Goal: Obtain resource: Obtain resource

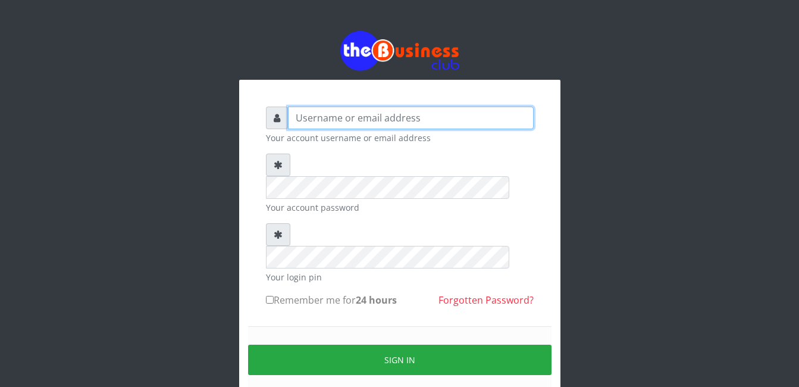
type input "Mlanga"
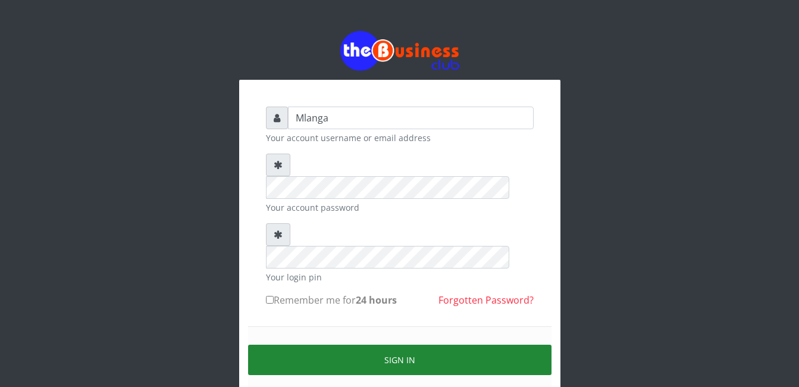
click at [388, 344] on button "Sign in" at bounding box center [399, 359] width 303 height 30
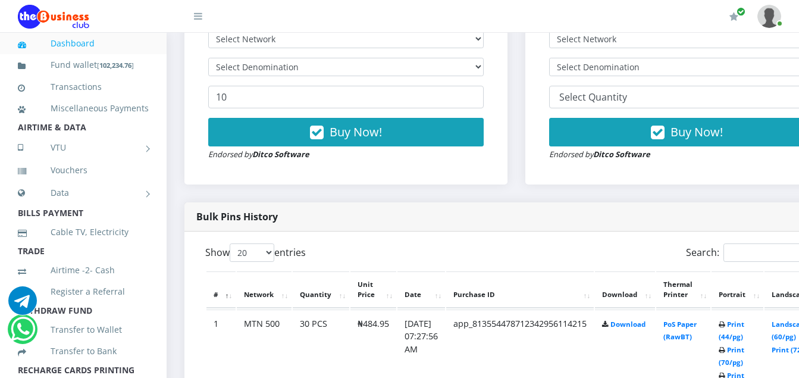
scroll to position [452, 0]
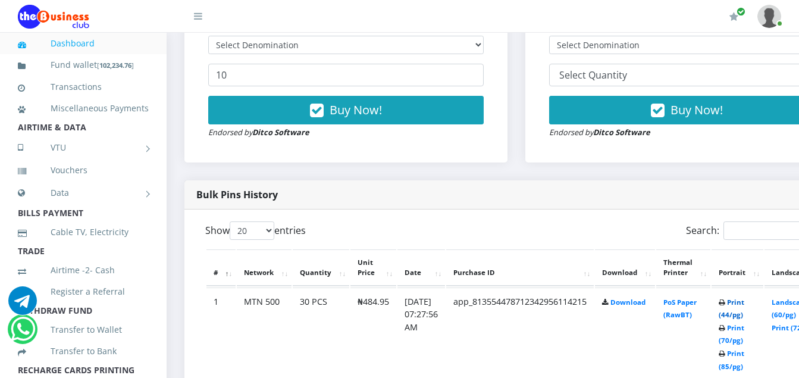
click at [744, 305] on link "Print (44/pg)" at bounding box center [732, 308] width 26 height 22
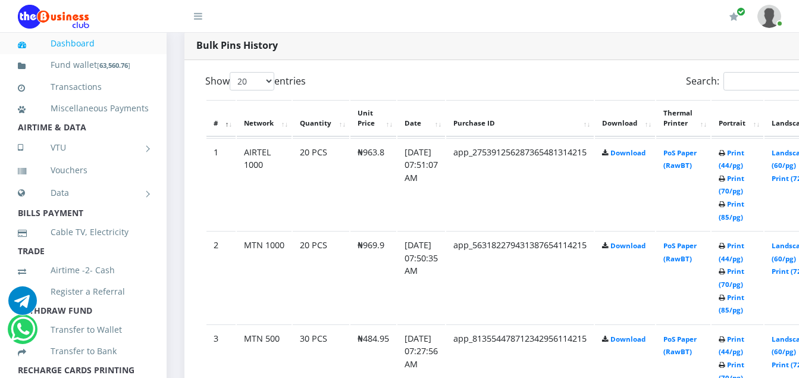
scroll to position [619, 0]
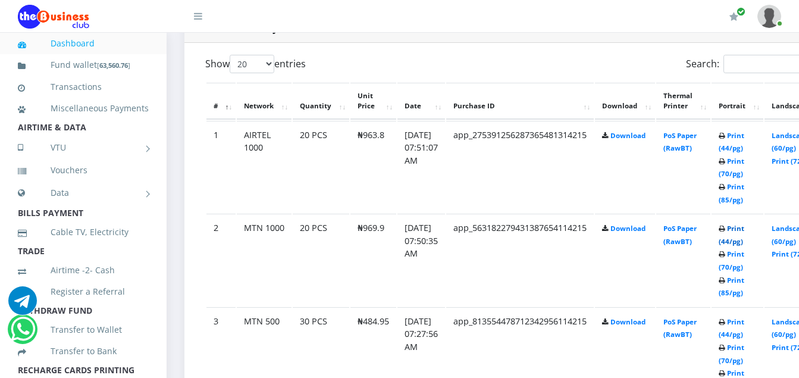
click at [744, 231] on link "Print (44/pg)" at bounding box center [732, 235] width 26 height 22
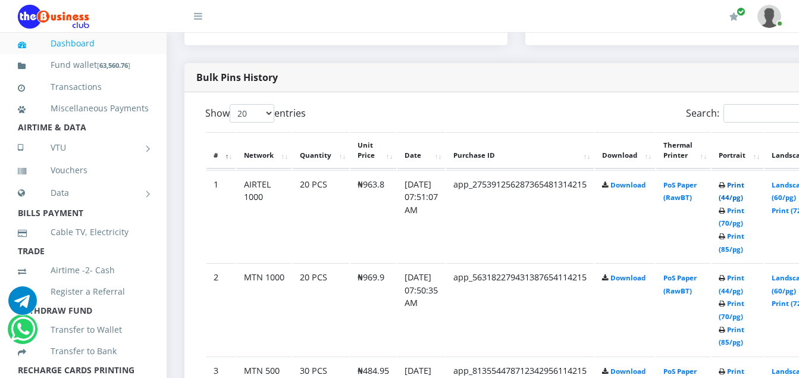
click at [744, 186] on link "Print (44/pg)" at bounding box center [732, 191] width 26 height 22
click at [744, 188] on link "Print (44/pg)" at bounding box center [732, 191] width 26 height 22
click at [744, 185] on link "Print (44/pg)" at bounding box center [732, 191] width 26 height 22
